Goal: Information Seeking & Learning: Learn about a topic

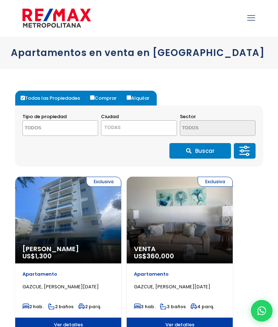
select select
click at [0, 0] on input "Comprar" at bounding box center [0, 0] width 0 height 0
radio input "true"
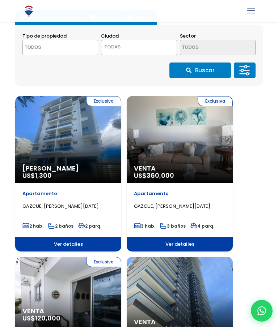
scroll to position [83, 0]
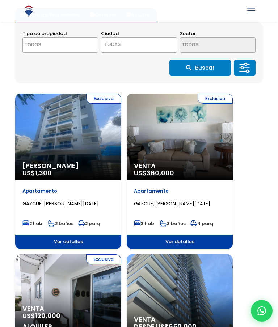
click at [0, 0] on span at bounding box center [0, 0] width 0 height 0
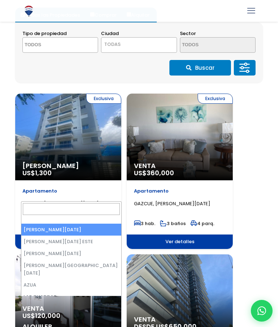
scroll to position [0, 0]
click at [0, 0] on textarea "Search" at bounding box center [0, 0] width 0 height 0
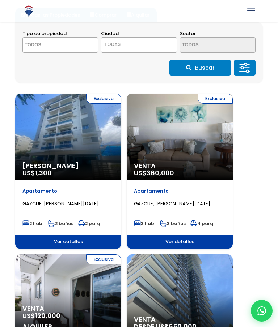
click at [0, 0] on textarea "Search" at bounding box center [0, 0] width 0 height 0
click at [0, 0] on span at bounding box center [0, 0] width 0 height 0
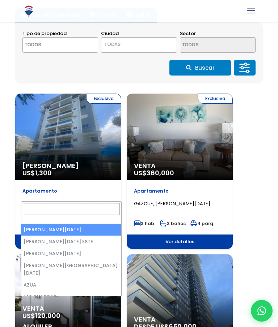
select select "149"
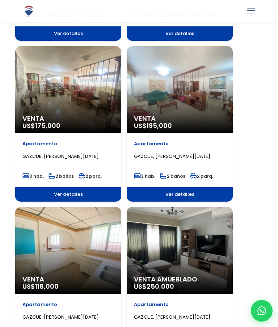
scroll to position [454, 0]
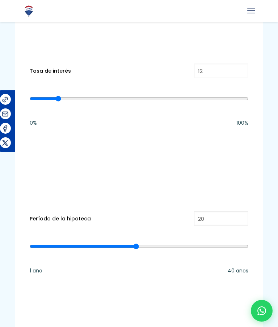
scroll to position [1125, 0]
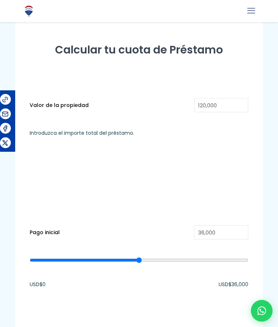
scroll to position [784, 0]
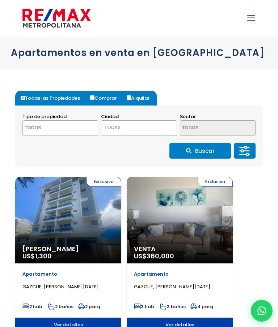
select select
select select "149"
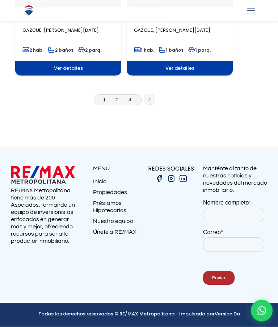
scroll to position [2371, 0]
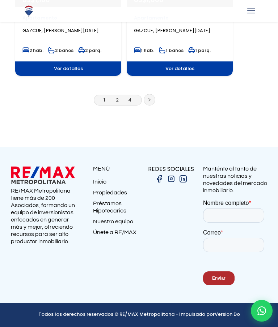
click at [119, 103] on link "2" at bounding box center [117, 100] width 3 height 7
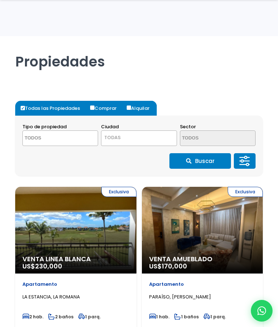
select select
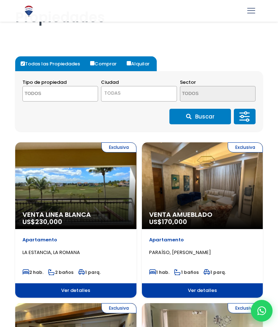
scroll to position [32, 0]
